Goal: Task Accomplishment & Management: Complete application form

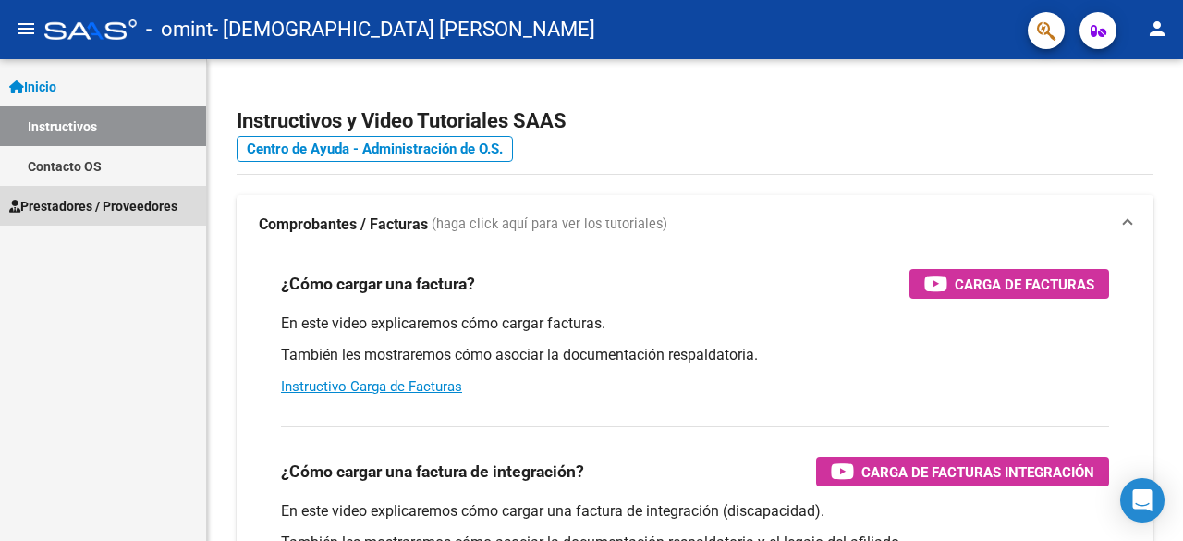
click at [62, 194] on link "Prestadores / Proveedores" at bounding box center [103, 206] width 206 height 40
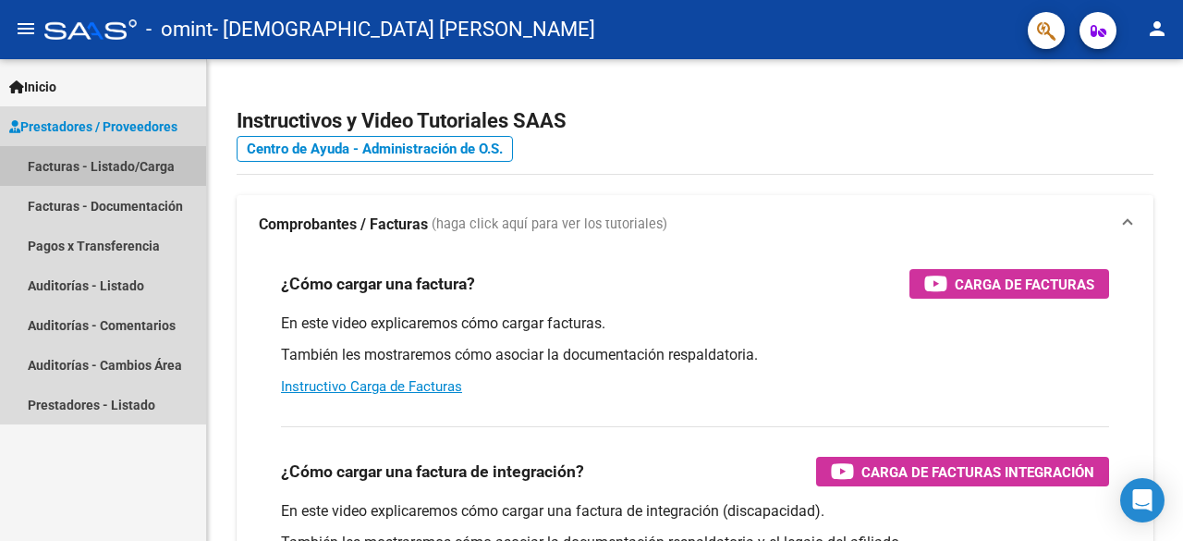
click at [143, 158] on link "Facturas - Listado/Carga" at bounding box center [103, 166] width 206 height 40
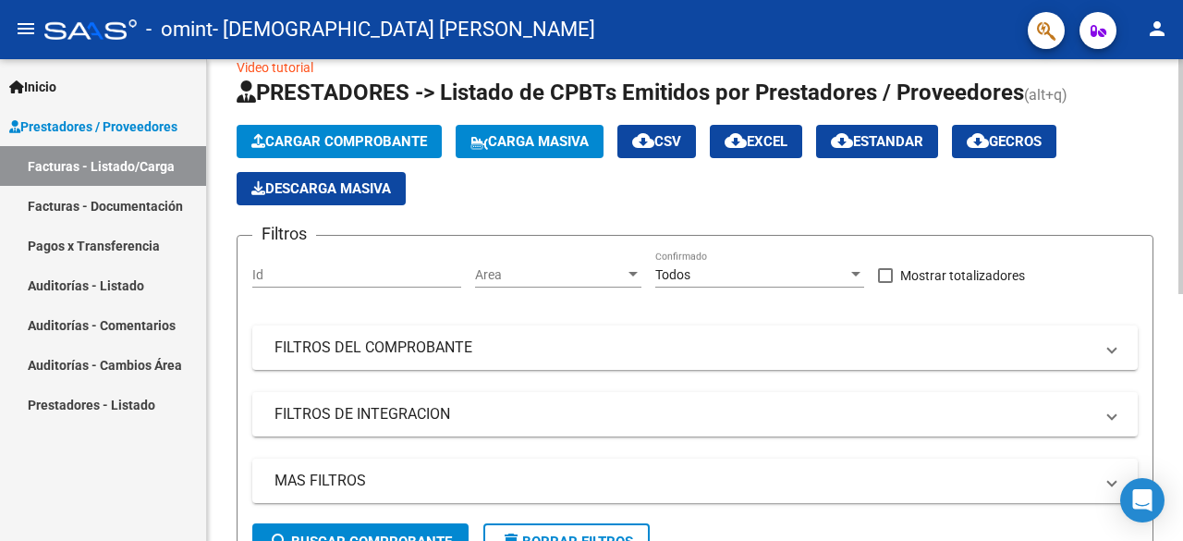
scroll to position [31, 0]
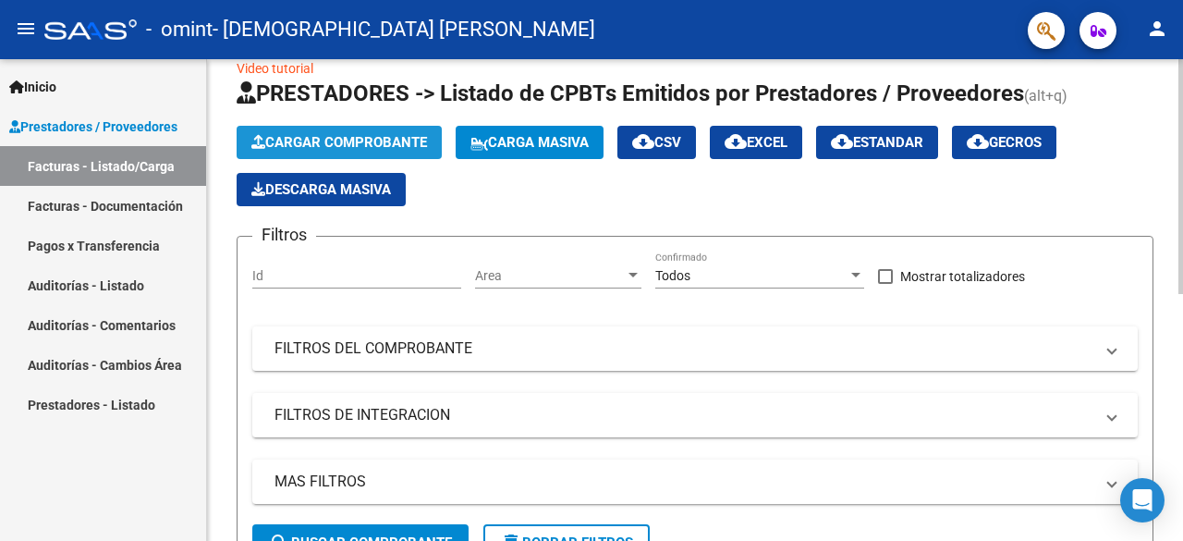
click at [360, 147] on span "Cargar Comprobante" at bounding box center [339, 142] width 176 height 17
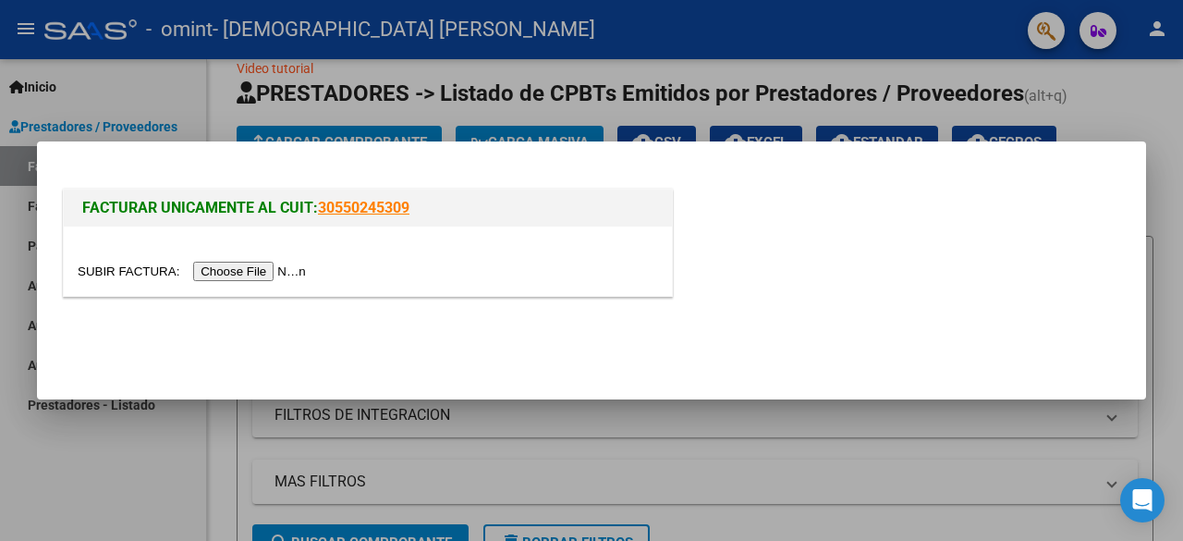
click at [208, 281] on input "file" at bounding box center [195, 271] width 234 height 19
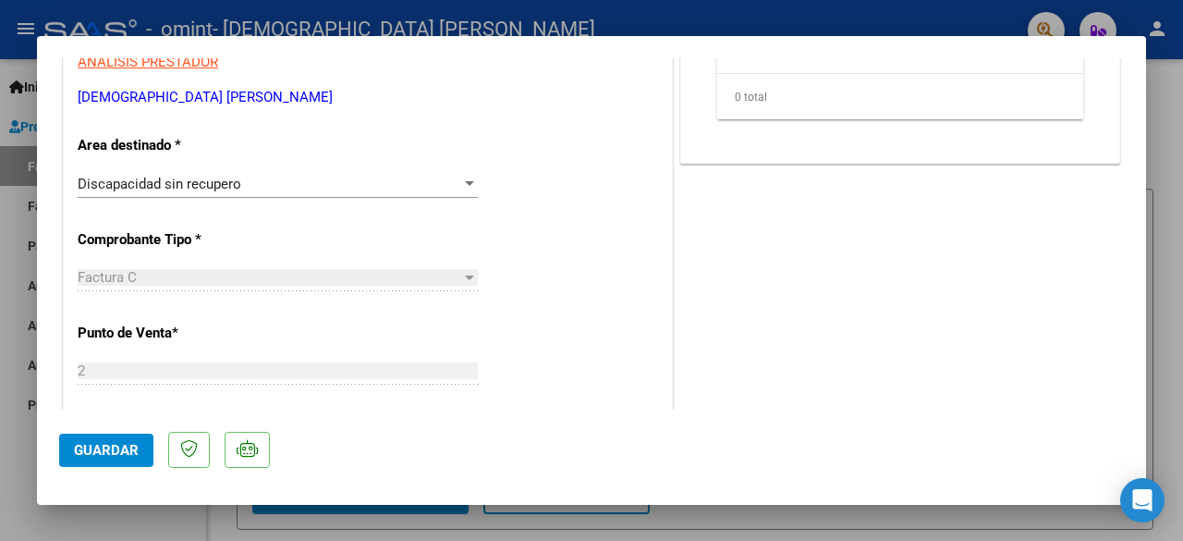
scroll to position [0, 0]
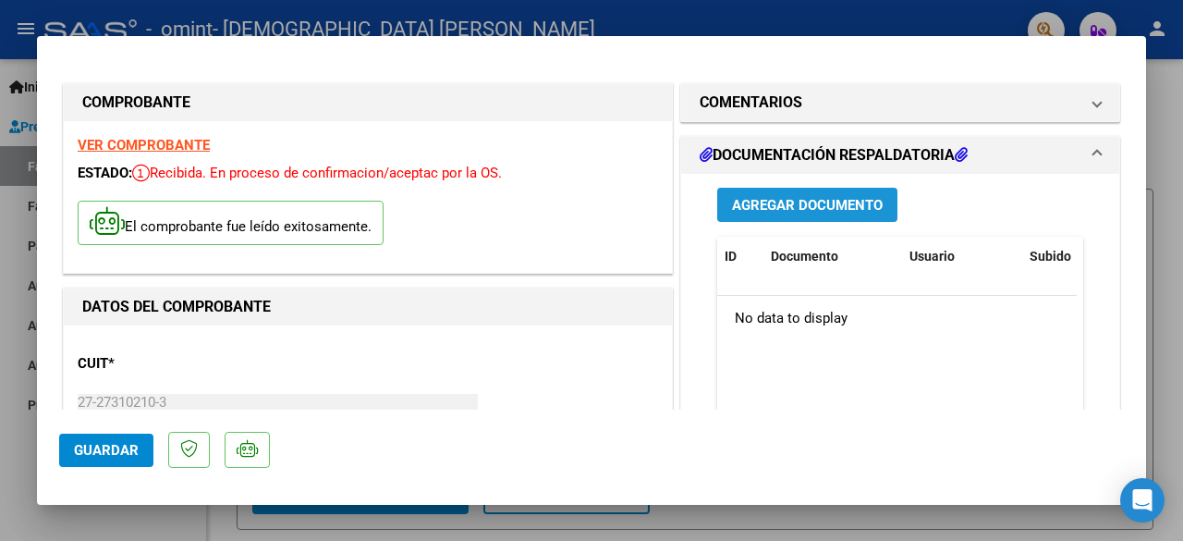
click at [813, 214] on button "Agregar Documento" at bounding box center [807, 205] width 180 height 34
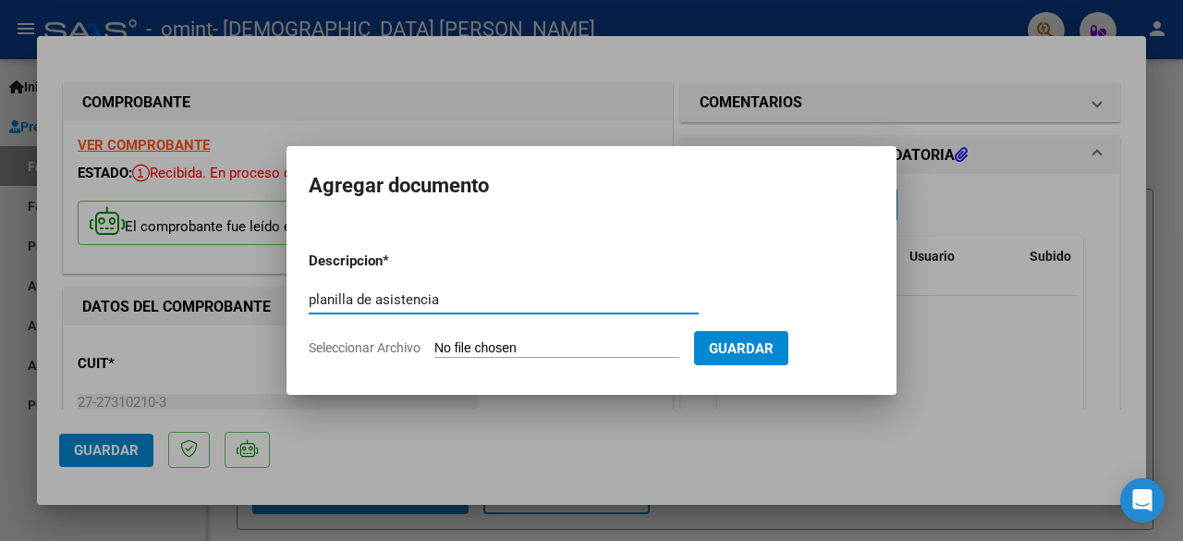
type input "planilla de asistencia"
click at [508, 348] on input "Seleccionar Archivo" at bounding box center [556, 349] width 245 height 18
type input "C:\fakepath\Planilla de asistencia [PERSON_NAME][DATE].pdf"
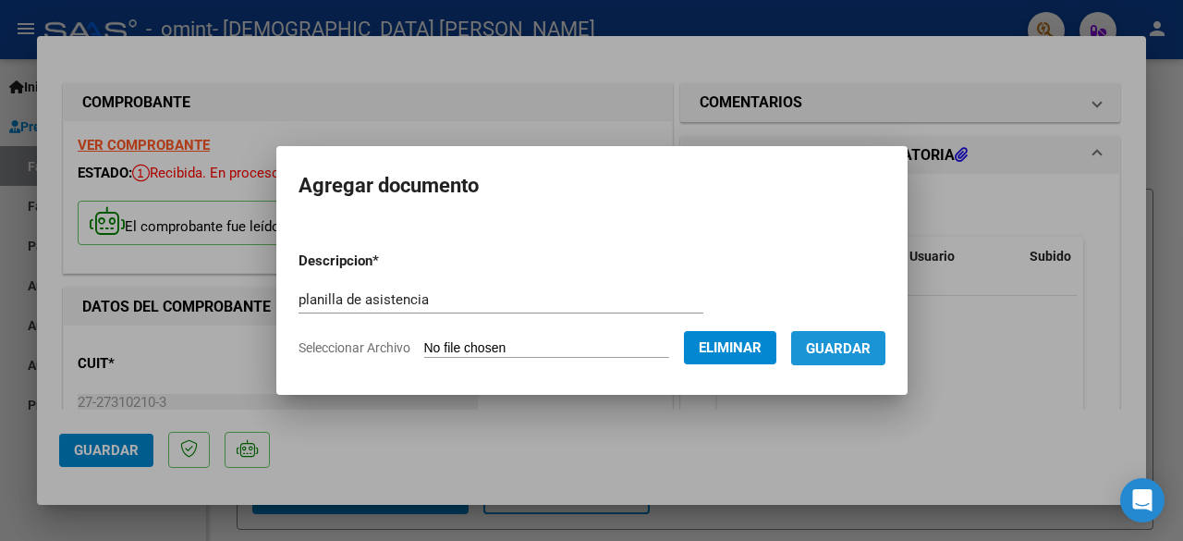
click at [871, 343] on span "Guardar" at bounding box center [838, 348] width 65 height 17
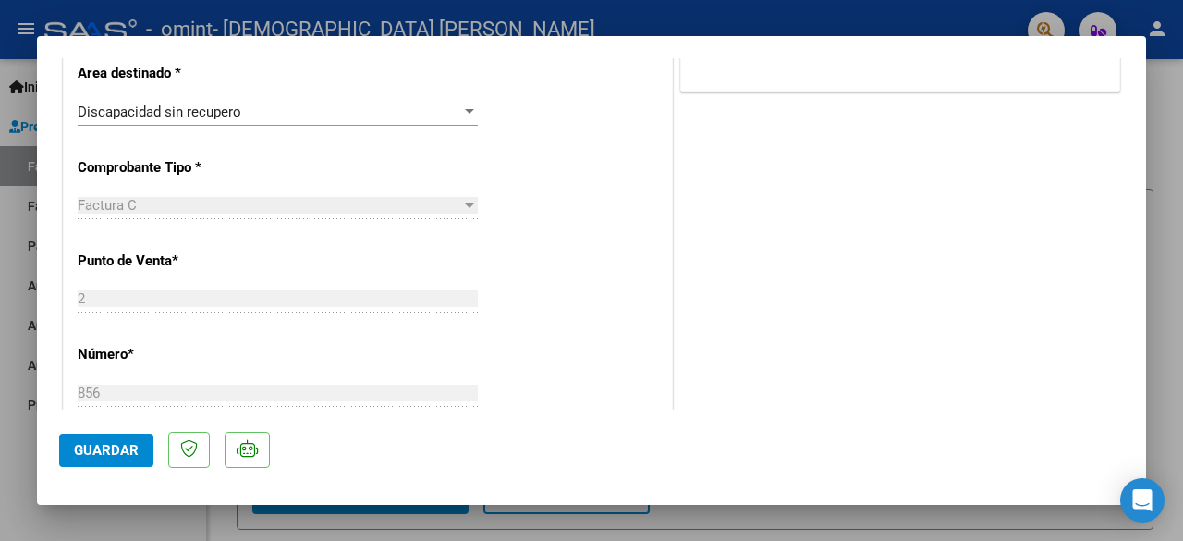
scroll to position [1146, 0]
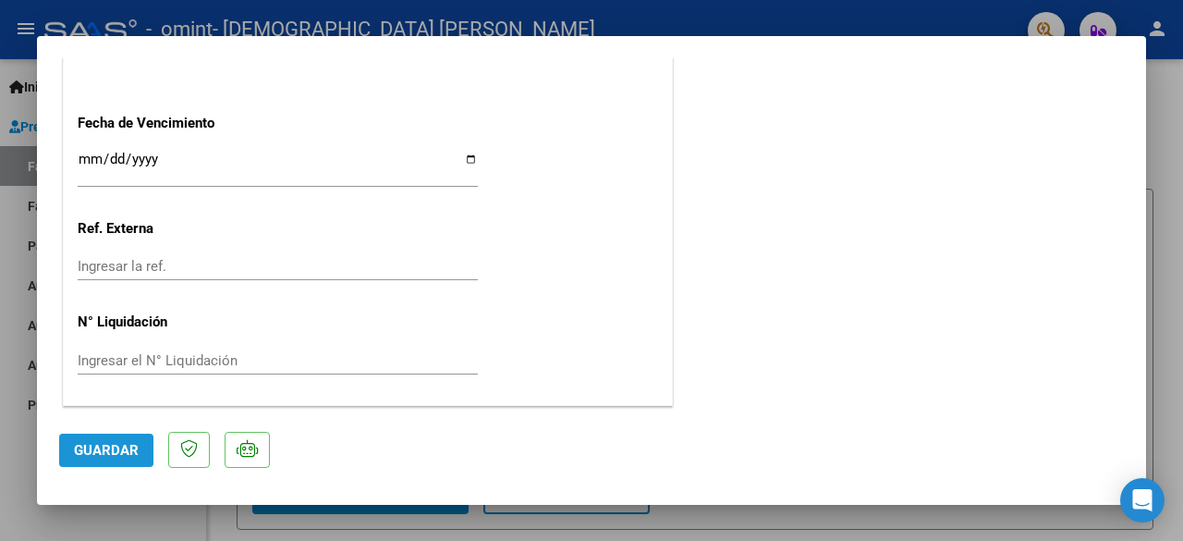
click at [100, 447] on span "Guardar" at bounding box center [106, 450] width 65 height 17
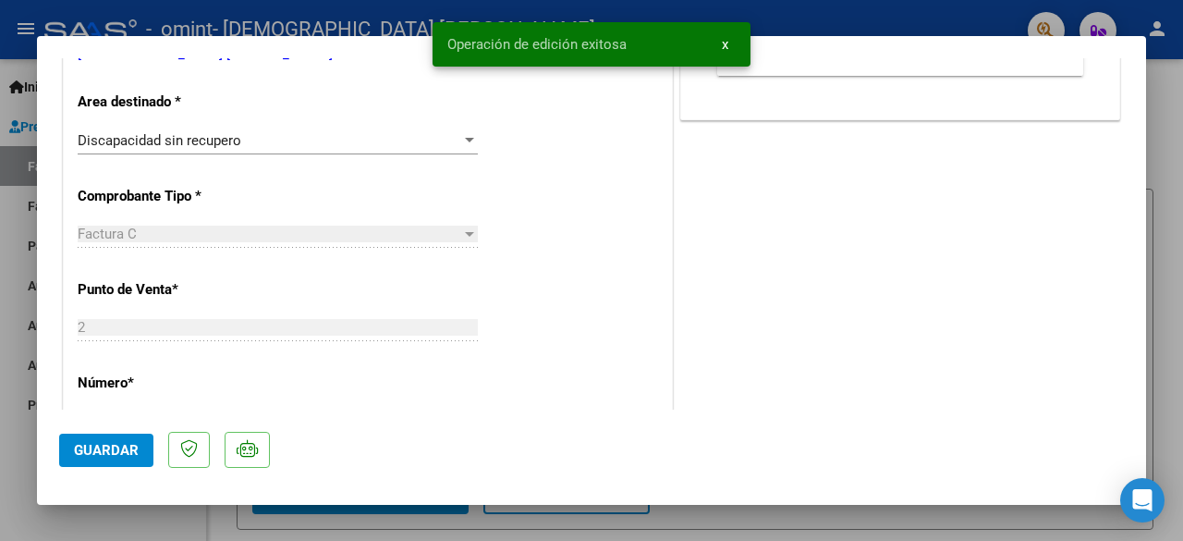
scroll to position [0, 0]
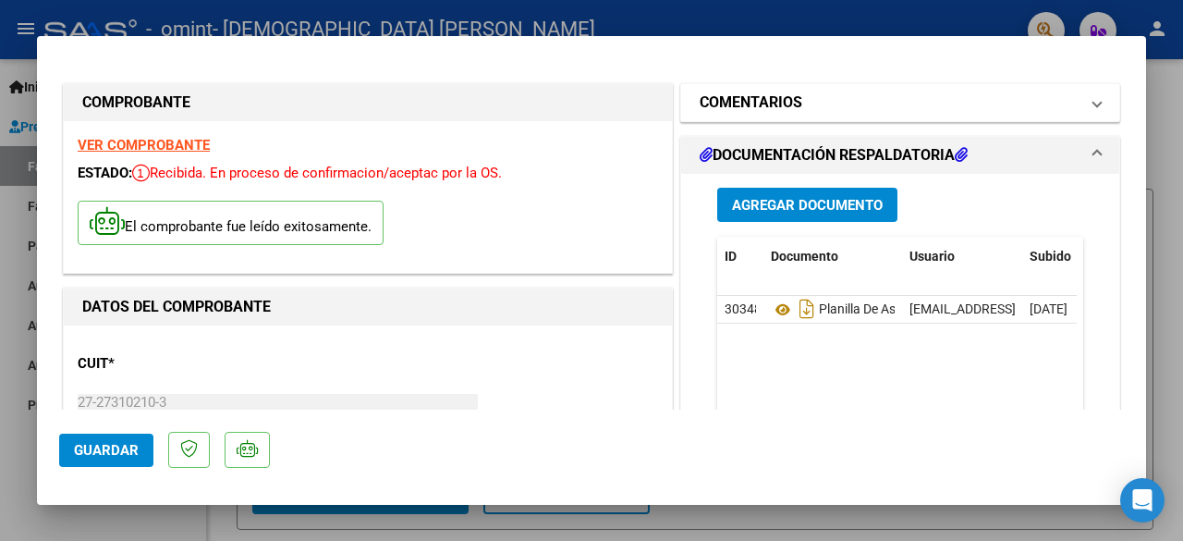
click at [1087, 115] on mat-expansion-panel-header "COMENTARIOS" at bounding box center [900, 102] width 438 height 37
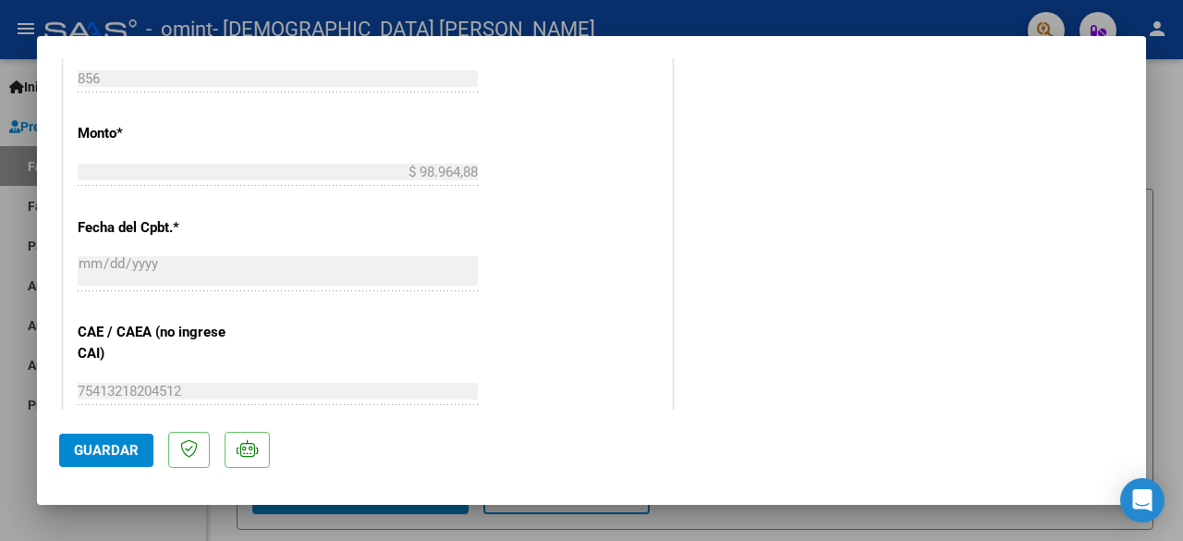
scroll to position [1146, 0]
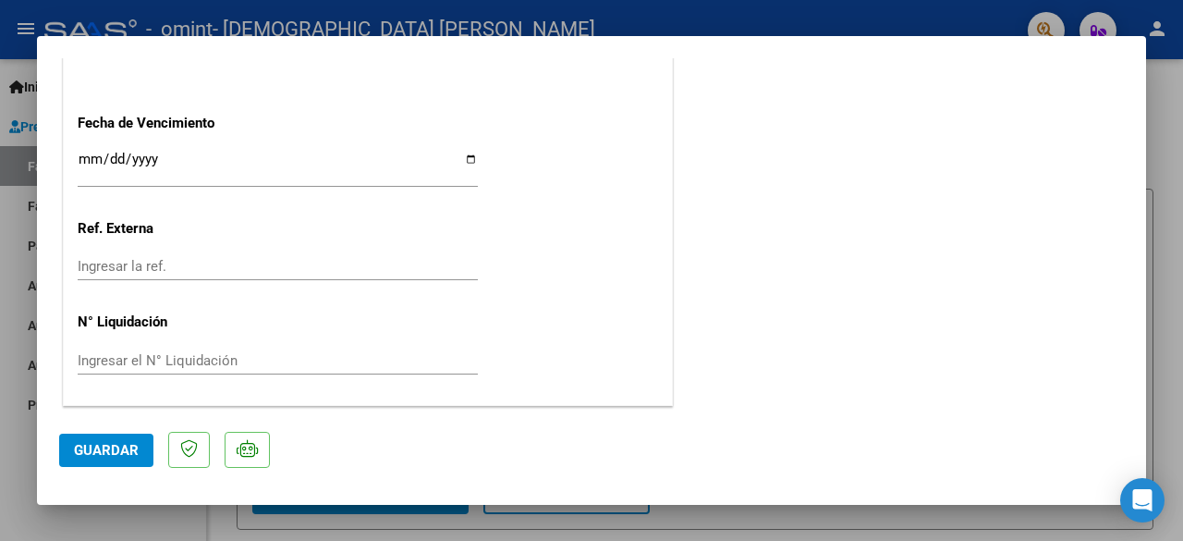
click at [1156, 153] on div at bounding box center [591, 270] width 1183 height 541
type input "$ 0,00"
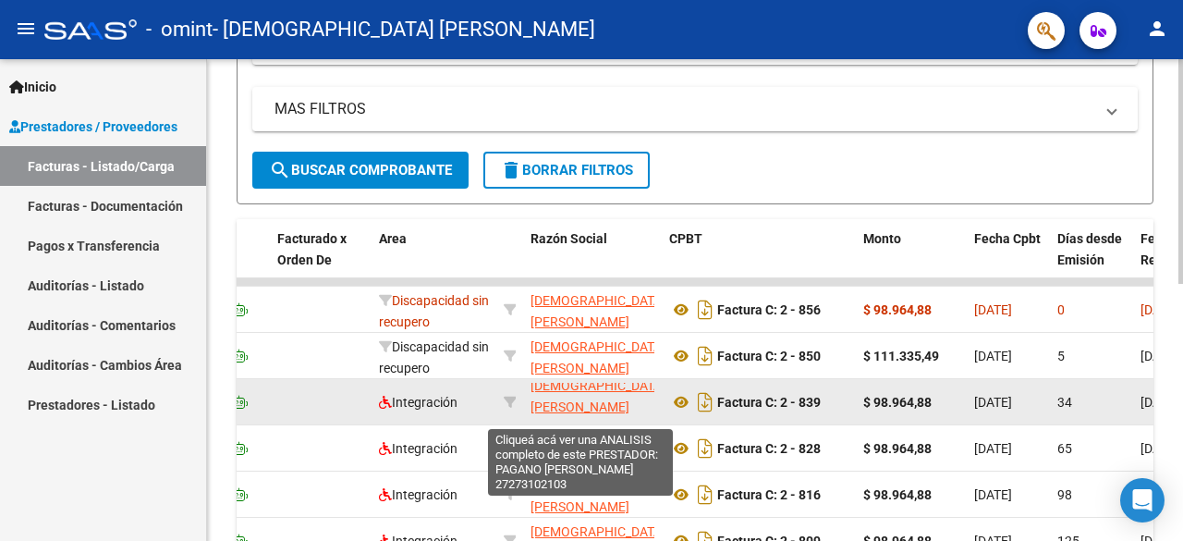
scroll to position [9, 0]
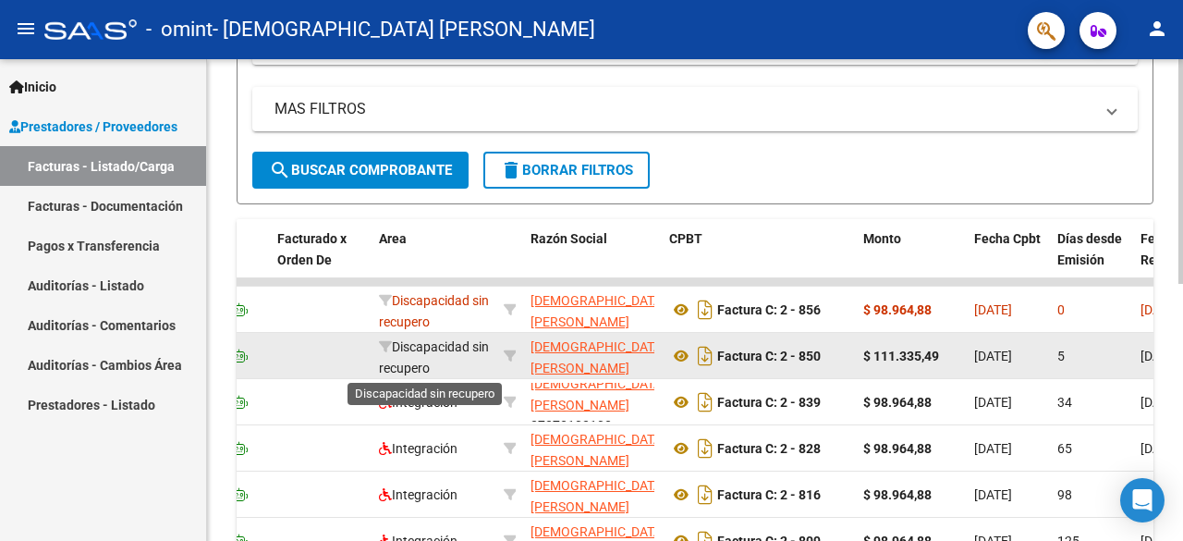
click at [419, 346] on span "Discapacidad sin recupero" at bounding box center [434, 357] width 110 height 36
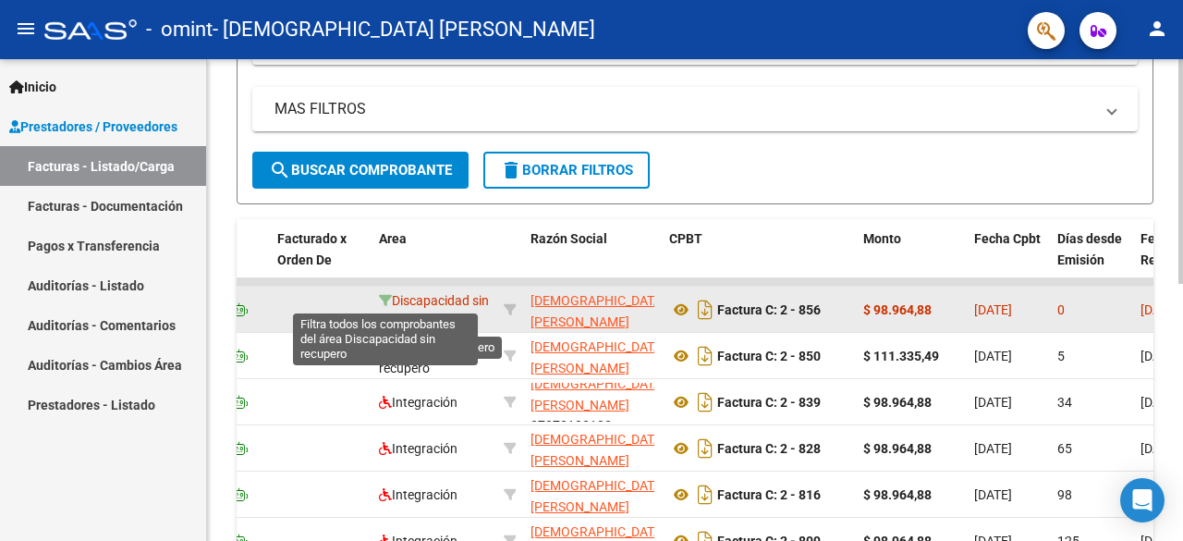
click at [385, 294] on icon at bounding box center [385, 300] width 13 height 13
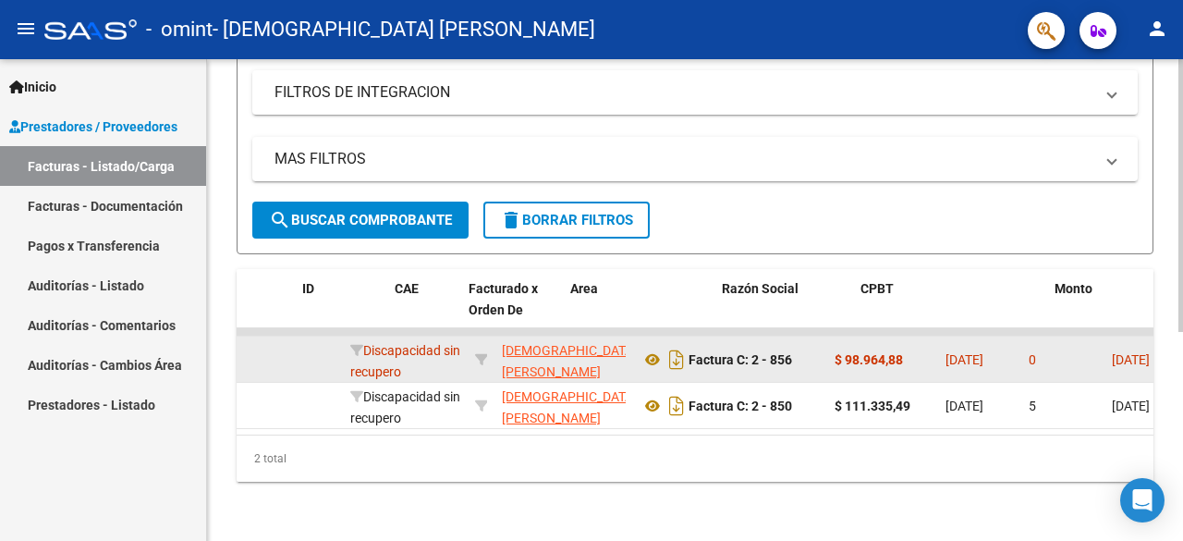
scroll to position [0, 0]
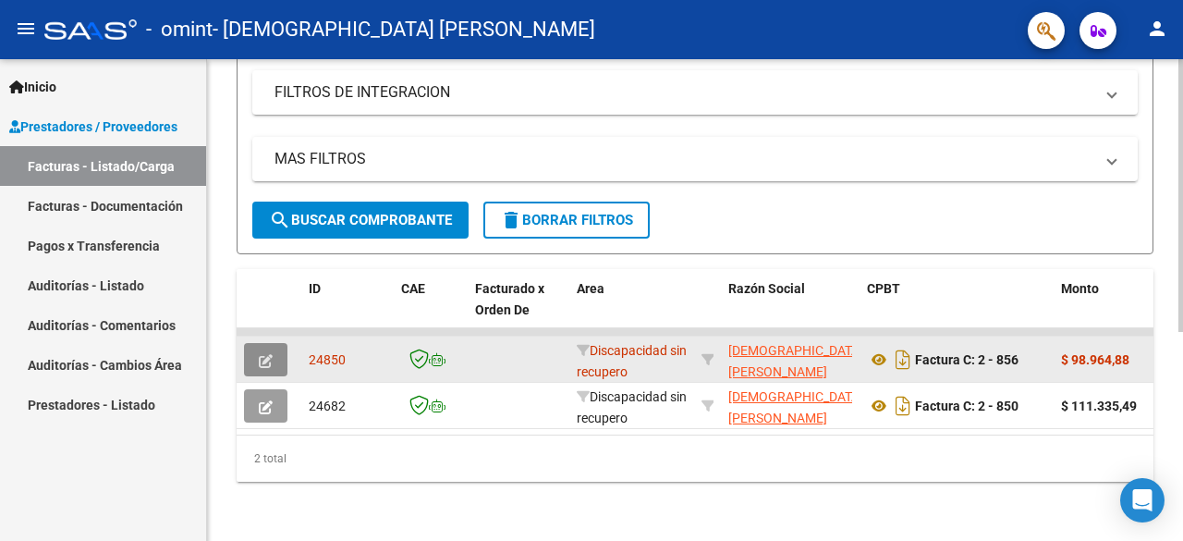
click at [267, 354] on icon "button" at bounding box center [266, 361] width 14 height 14
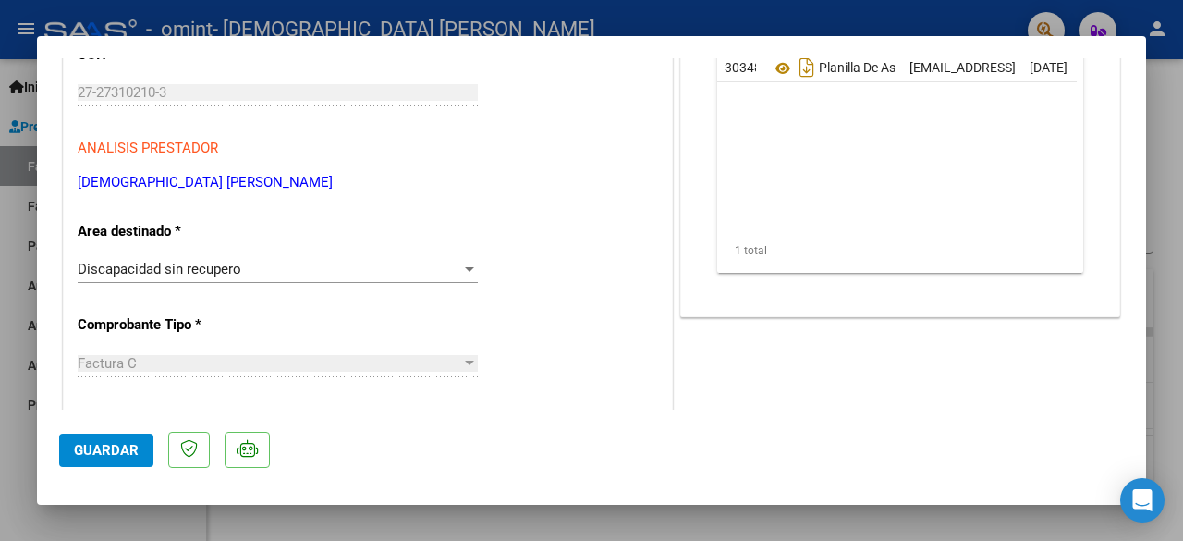
scroll to position [253, 0]
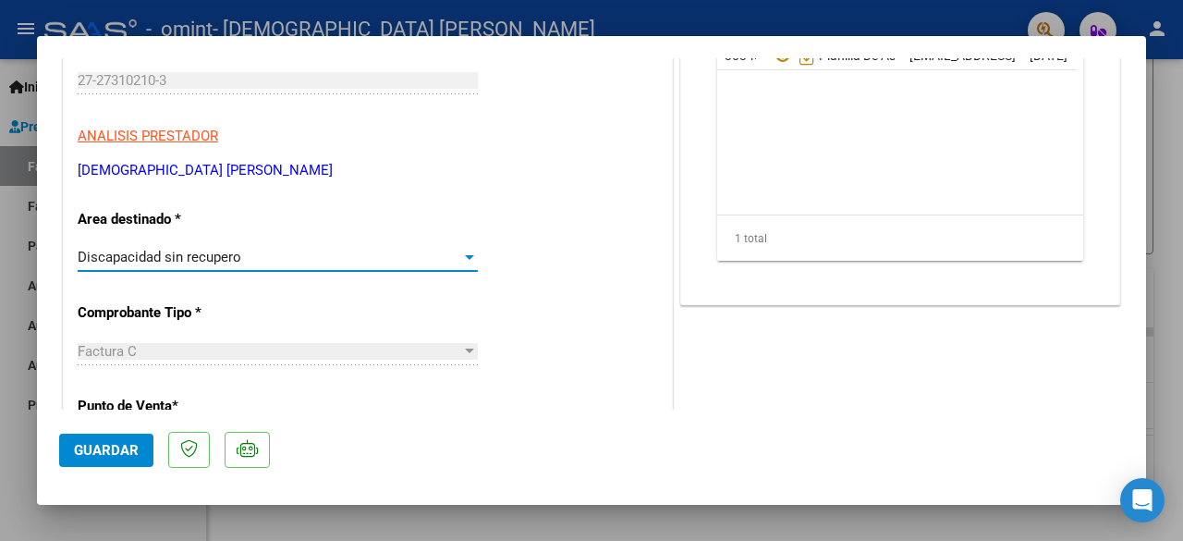
click at [461, 262] on div at bounding box center [469, 257] width 17 height 15
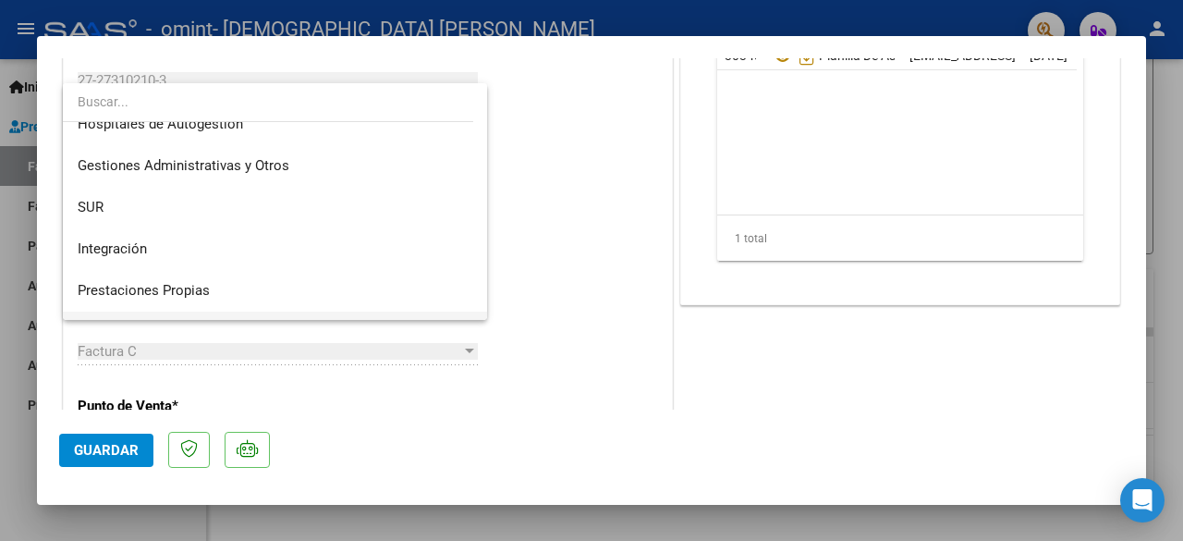
scroll to position [0, 0]
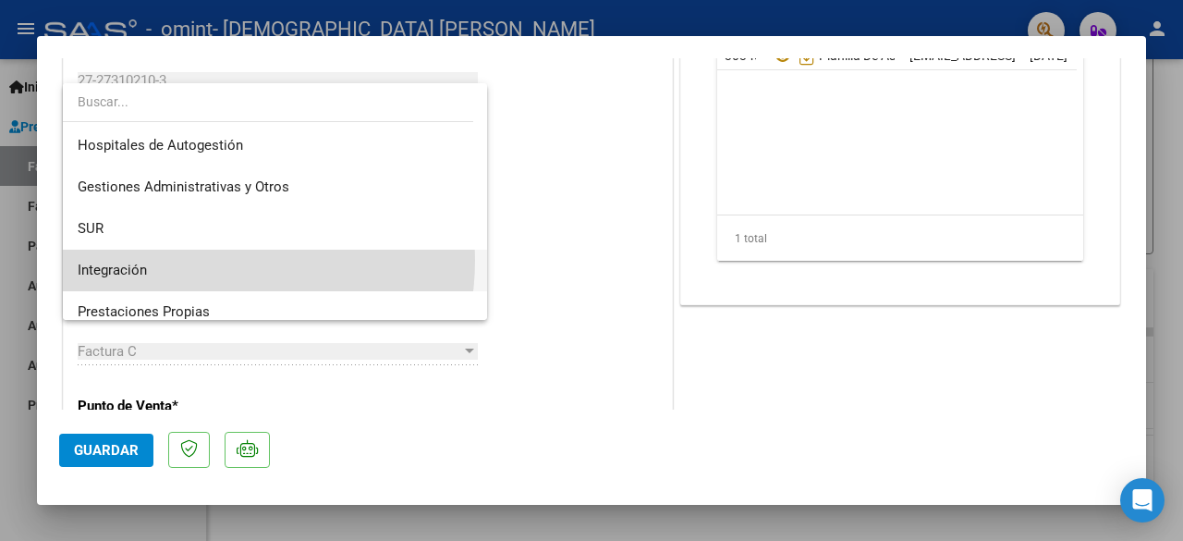
click at [196, 260] on span "Integración" at bounding box center [275, 271] width 395 height 42
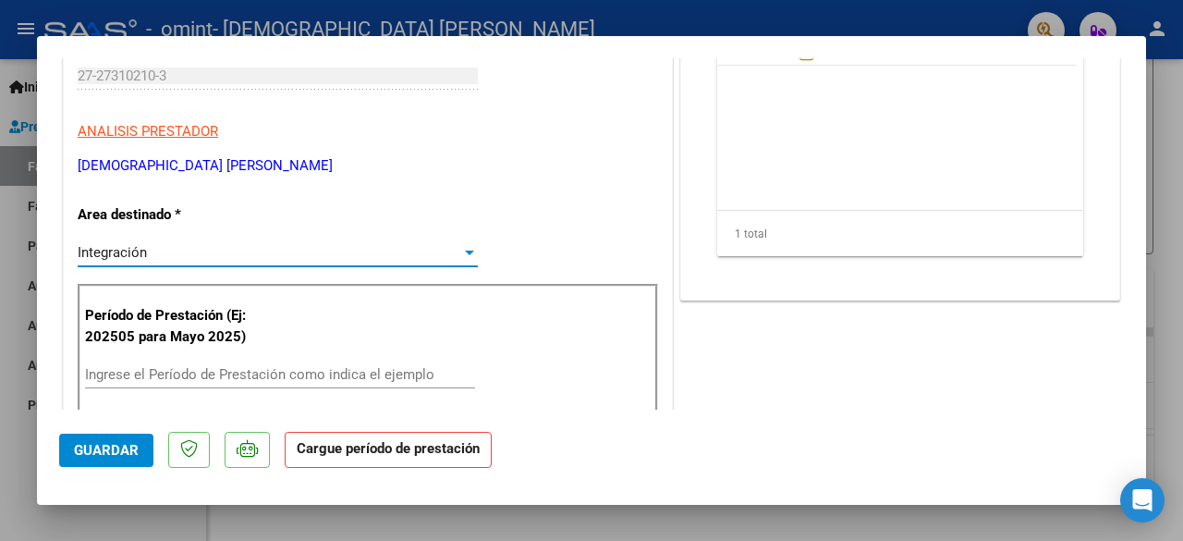
scroll to position [257, 0]
click at [196, 342] on p "Período de Prestación (Ej: 202505 para Mayo 2025)" at bounding box center [170, 327] width 170 height 42
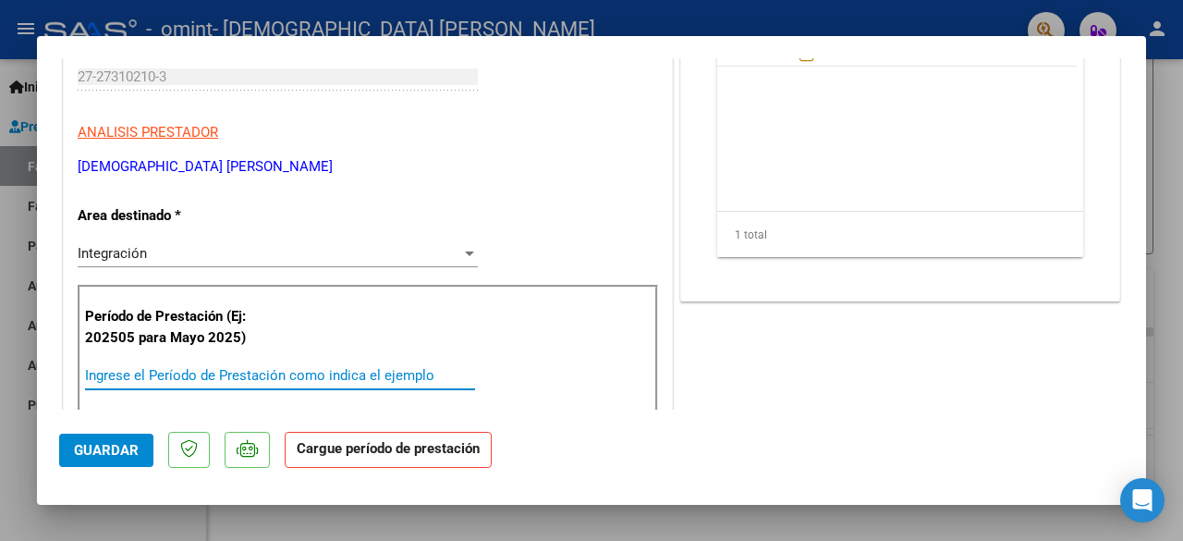
click at [137, 371] on input "Ingrese el Período de Prestación como indica el ejemplo" at bounding box center [280, 375] width 390 height 17
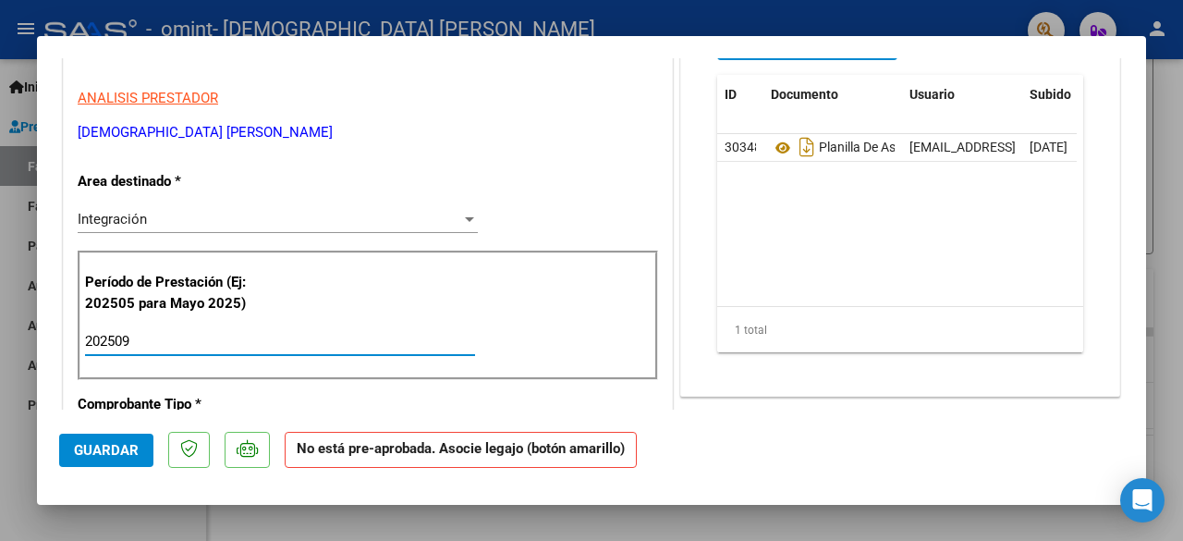
scroll to position [290, 0]
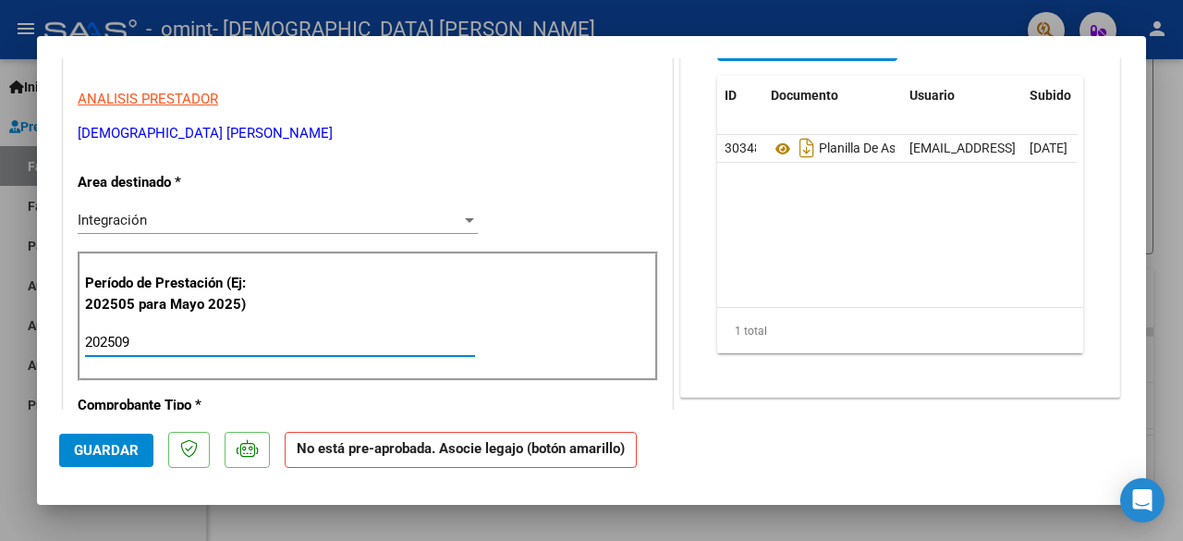
type input "202509"
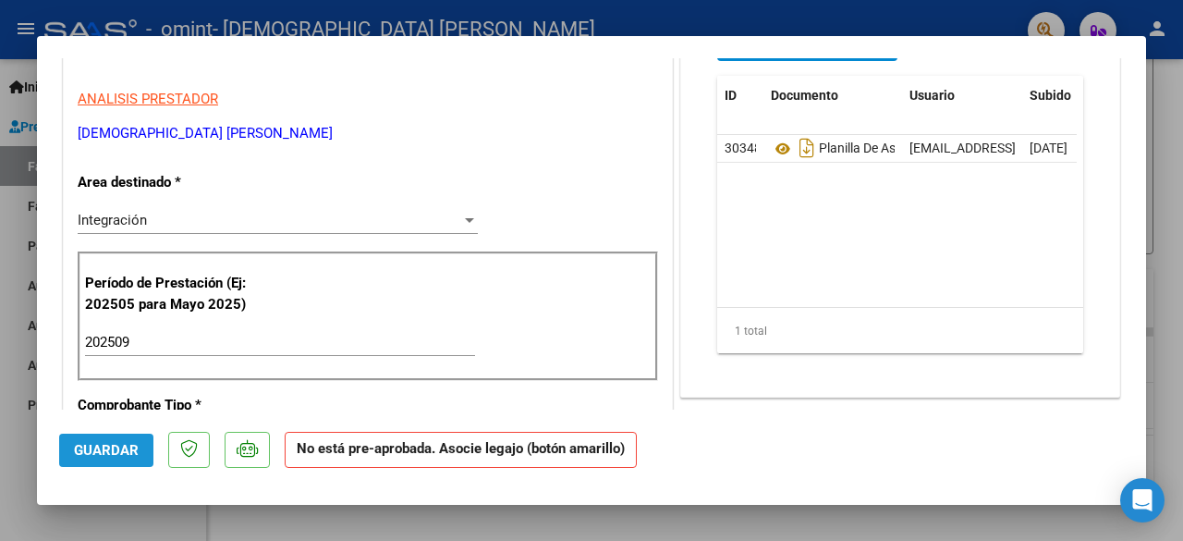
click at [118, 453] on span "Guardar" at bounding box center [106, 450] width 65 height 17
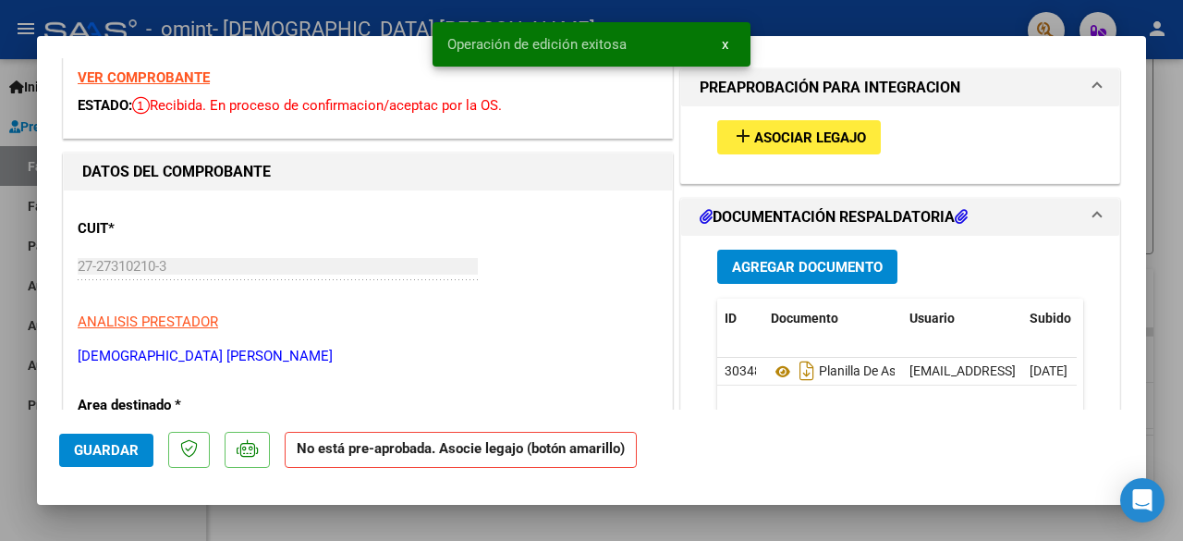
scroll to position [0, 0]
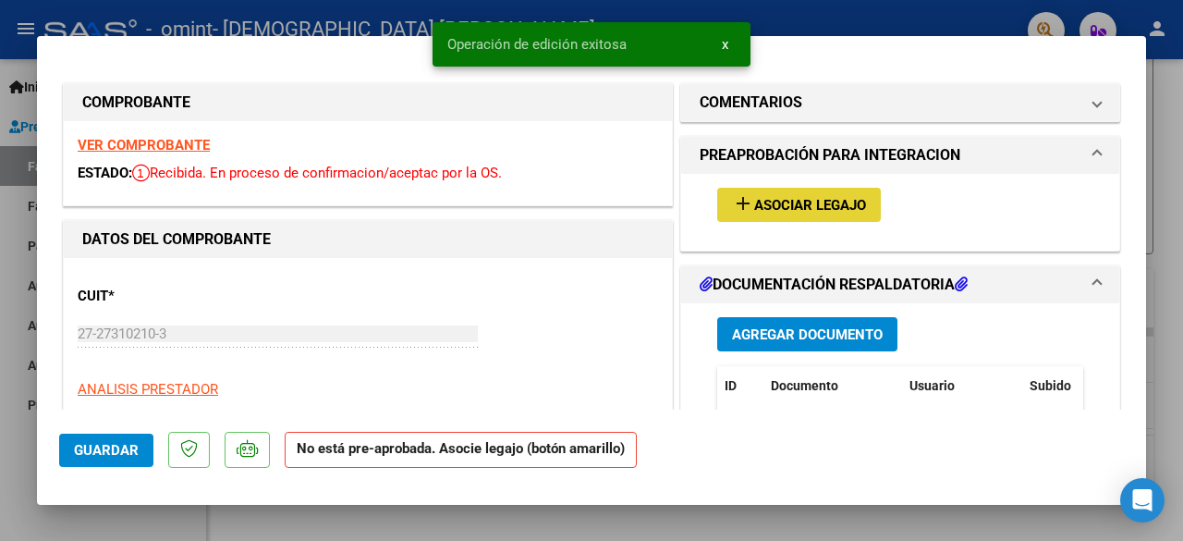
click at [803, 195] on button "add Asociar Legajo" at bounding box center [799, 205] width 164 height 34
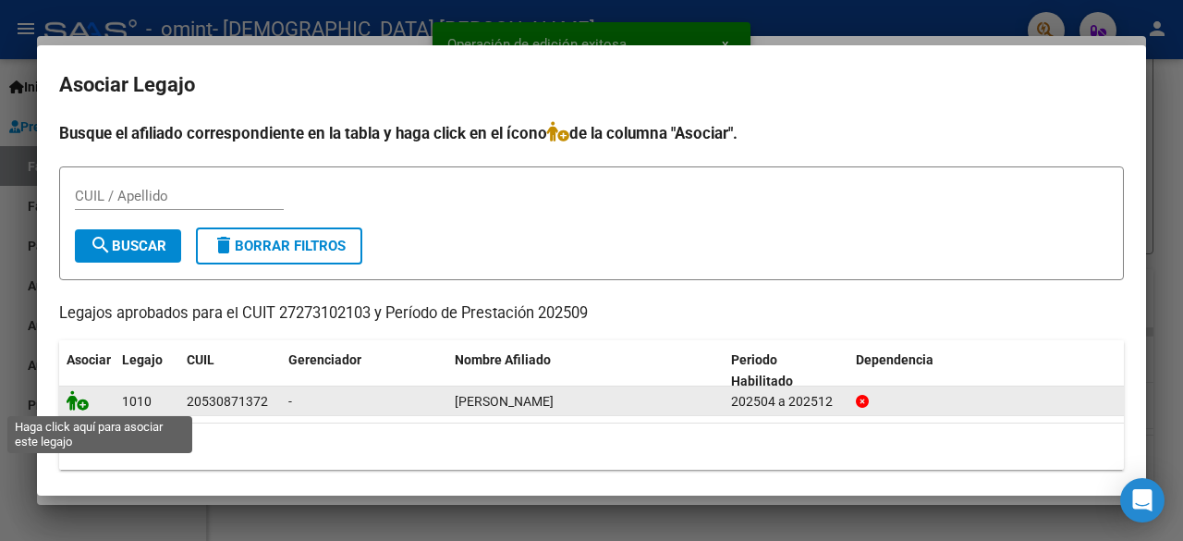
click at [79, 404] on icon at bounding box center [78, 400] width 22 height 20
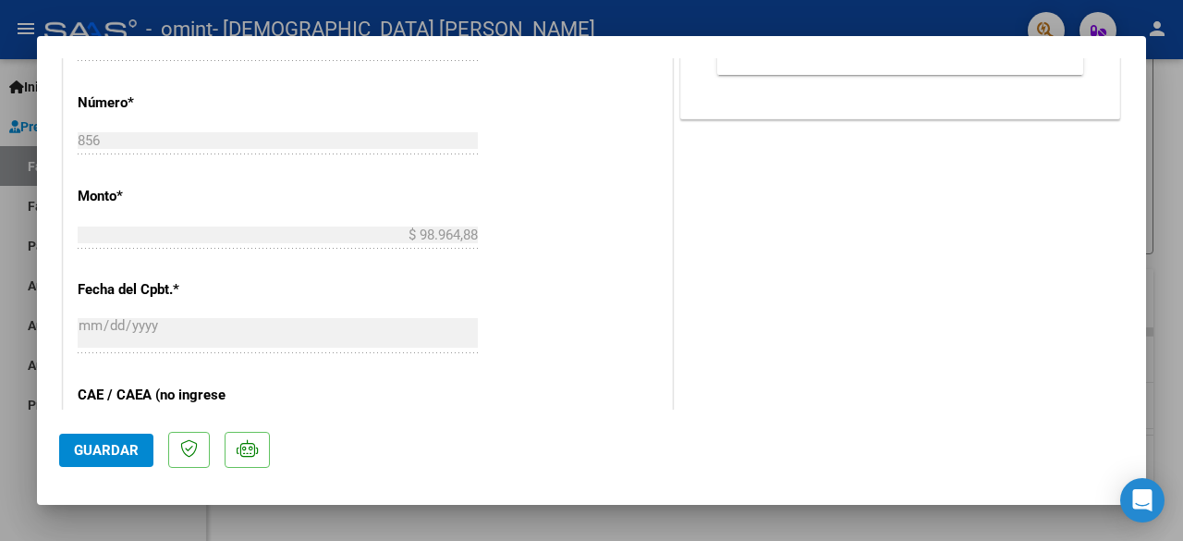
scroll to position [832, 0]
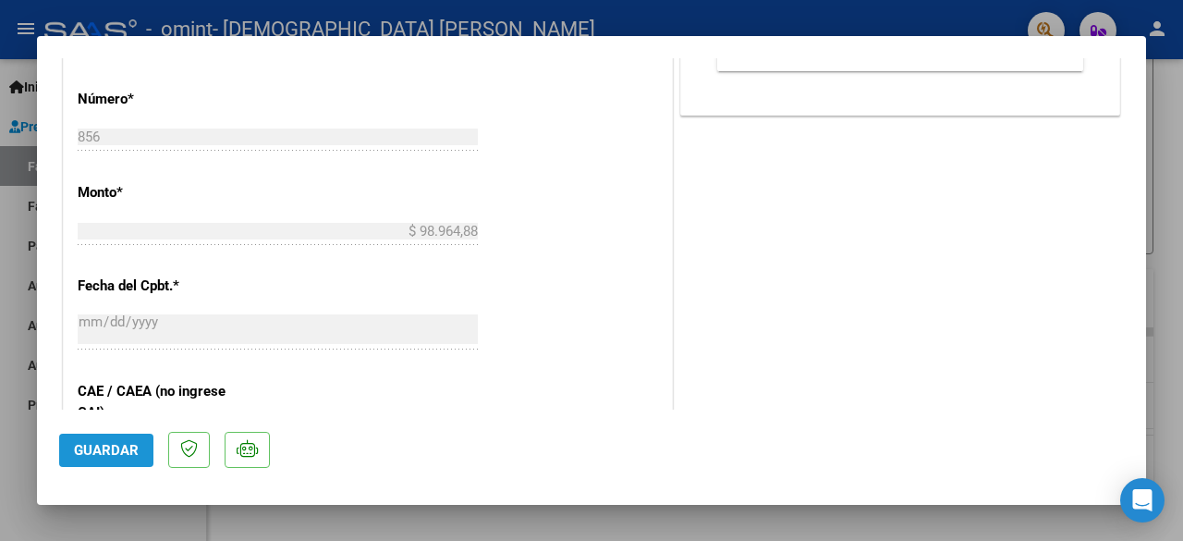
click at [100, 458] on button "Guardar" at bounding box center [106, 449] width 94 height 33
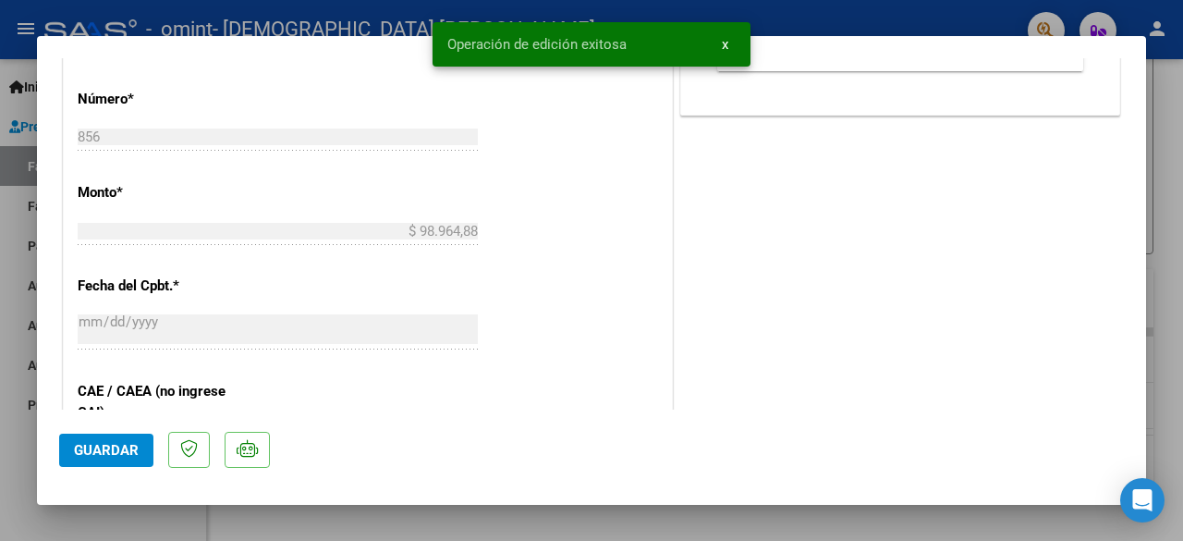
click at [1173, 162] on div at bounding box center [591, 270] width 1183 height 541
type input "$ 0,00"
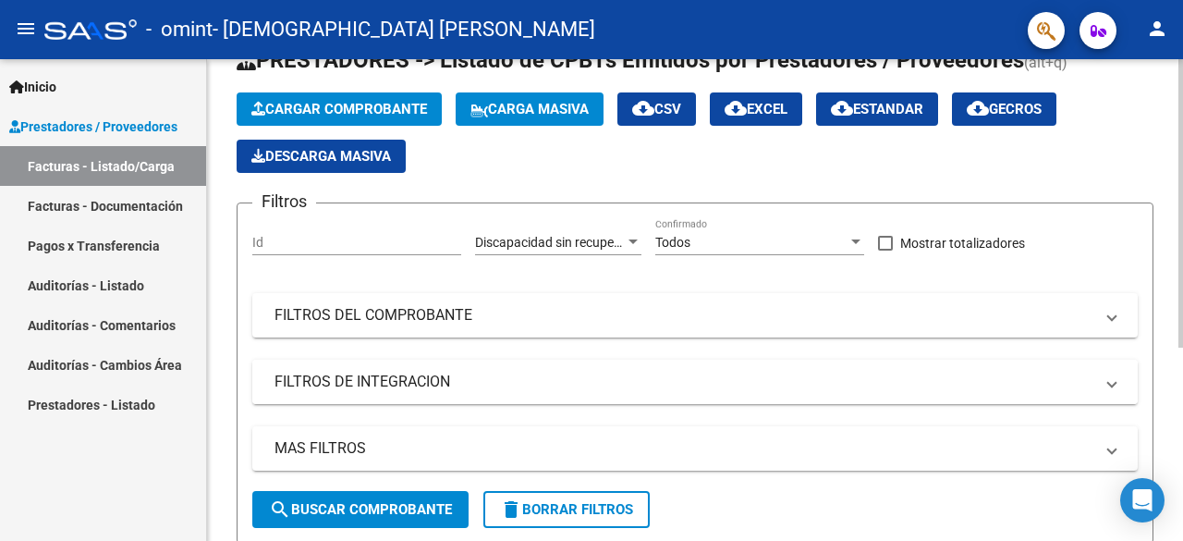
scroll to position [0, 0]
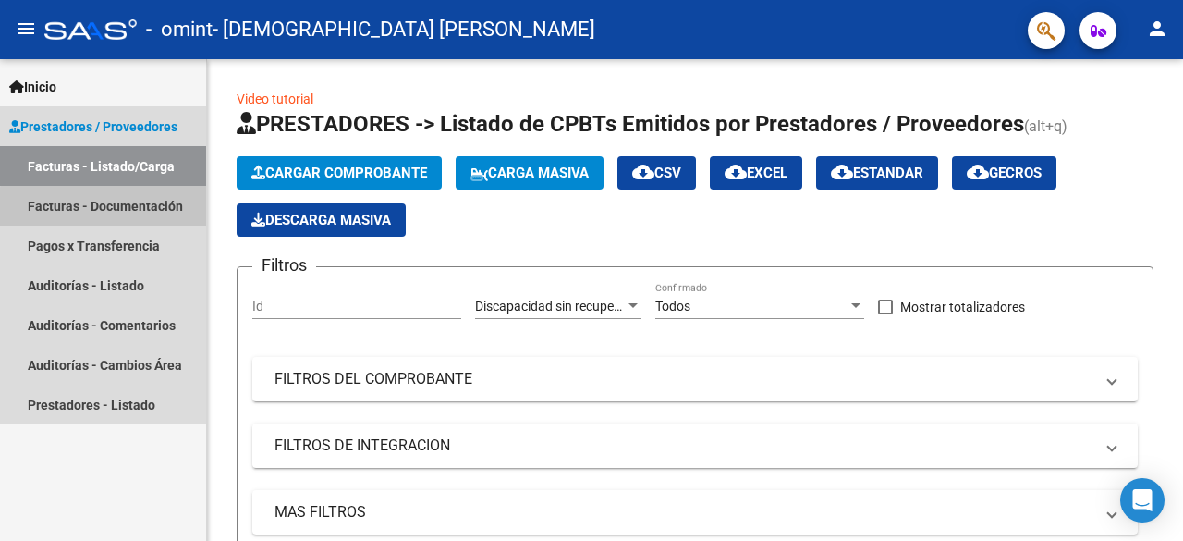
click at [126, 208] on link "Facturas - Documentación" at bounding box center [103, 206] width 206 height 40
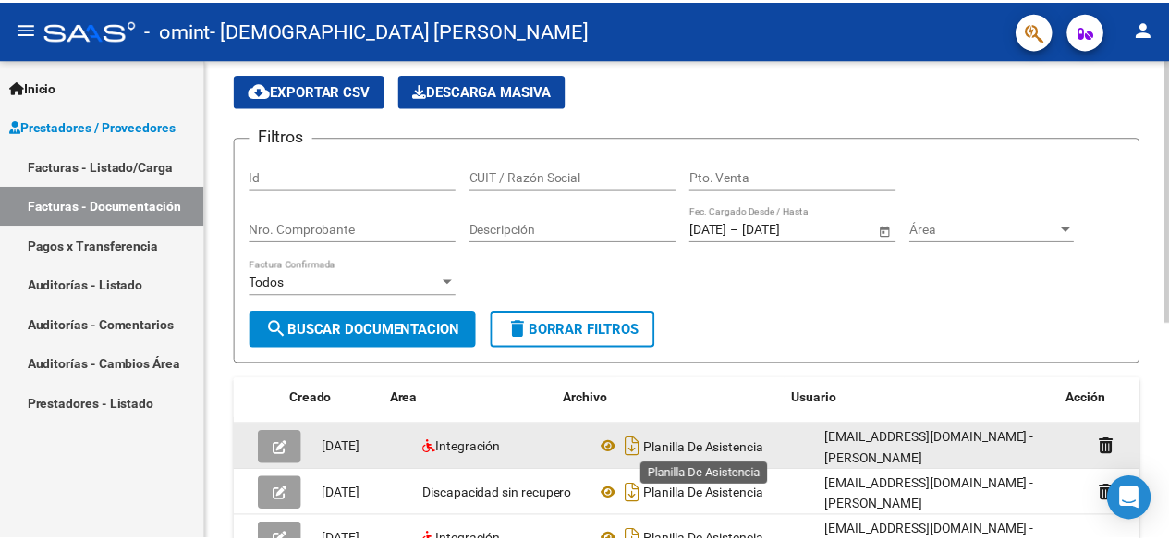
scroll to position [0, 100]
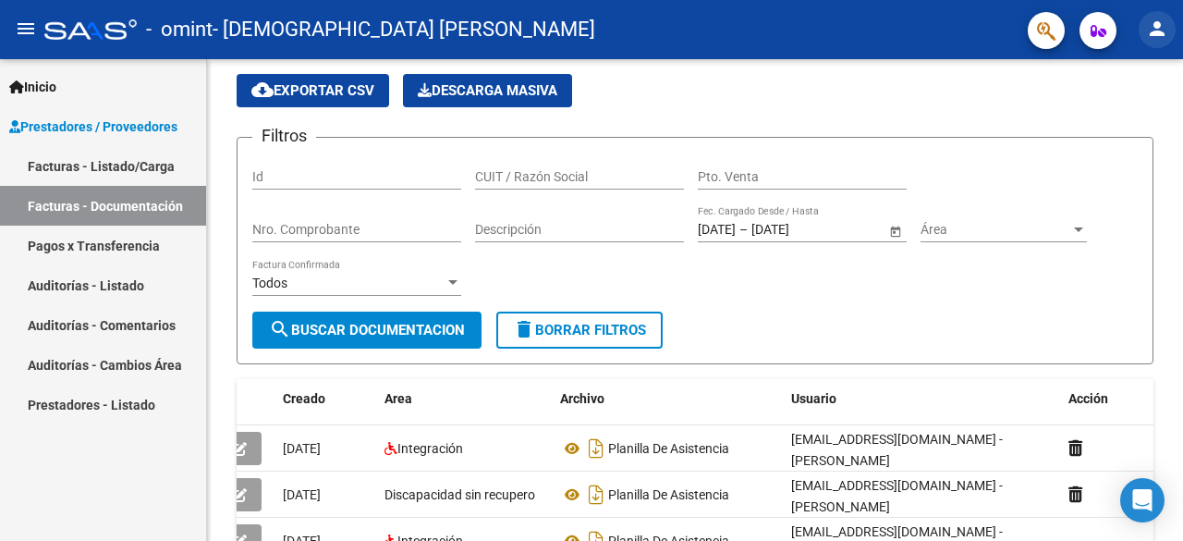
click at [1156, 31] on mat-icon "person" at bounding box center [1157, 29] width 22 height 22
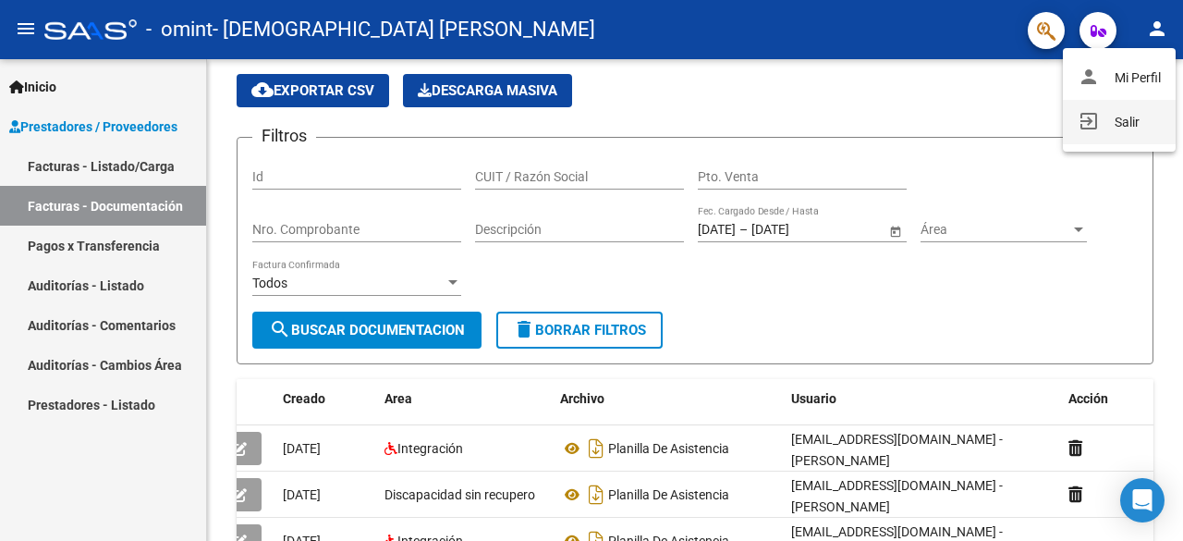
click at [1126, 114] on button "exit_to_app Salir" at bounding box center [1119, 122] width 113 height 44
